Goal: Task Accomplishment & Management: Manage account settings

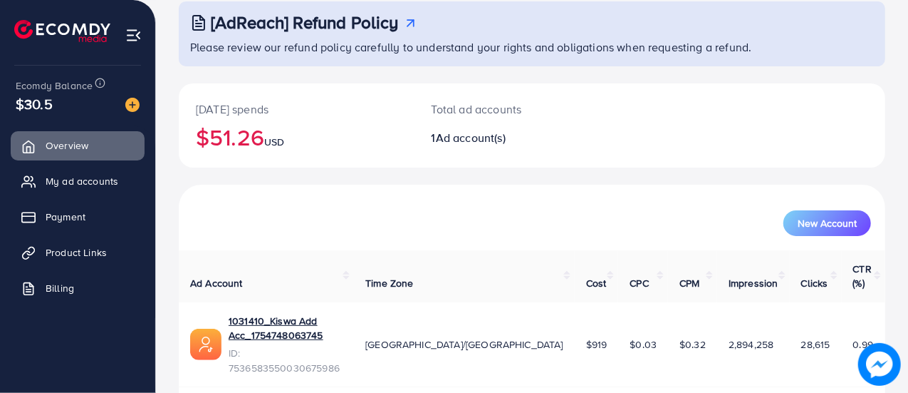
scroll to position [97, 0]
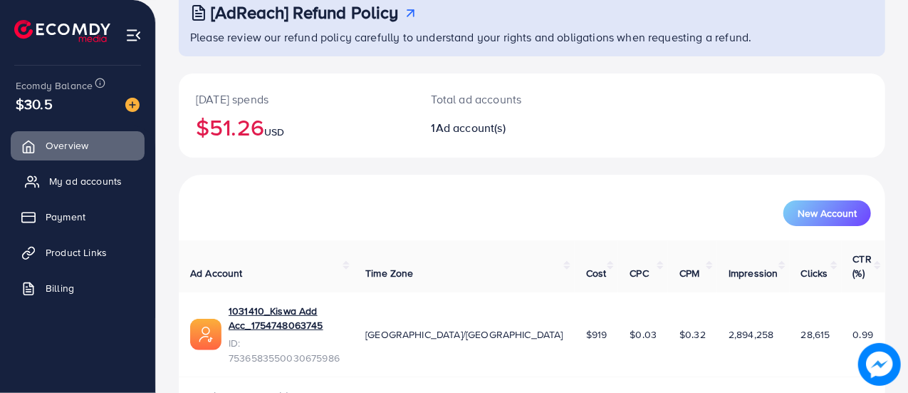
click at [90, 182] on span "My ad accounts" at bounding box center [85, 181] width 73 height 14
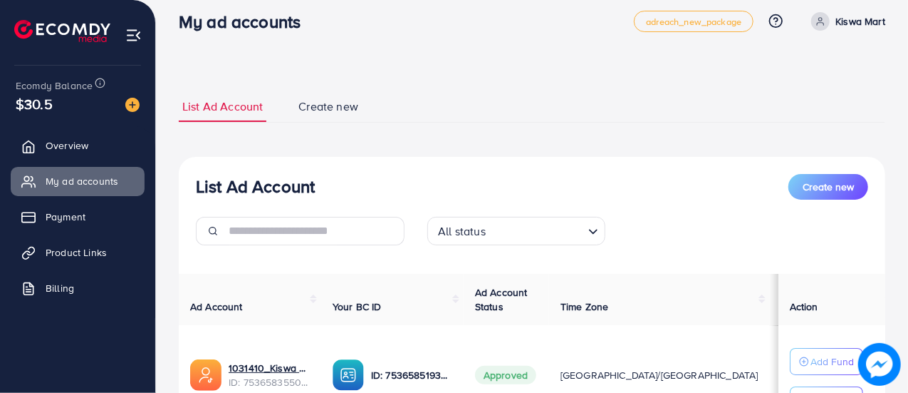
scroll to position [15, 0]
